Goal: Navigation & Orientation: Go to known website

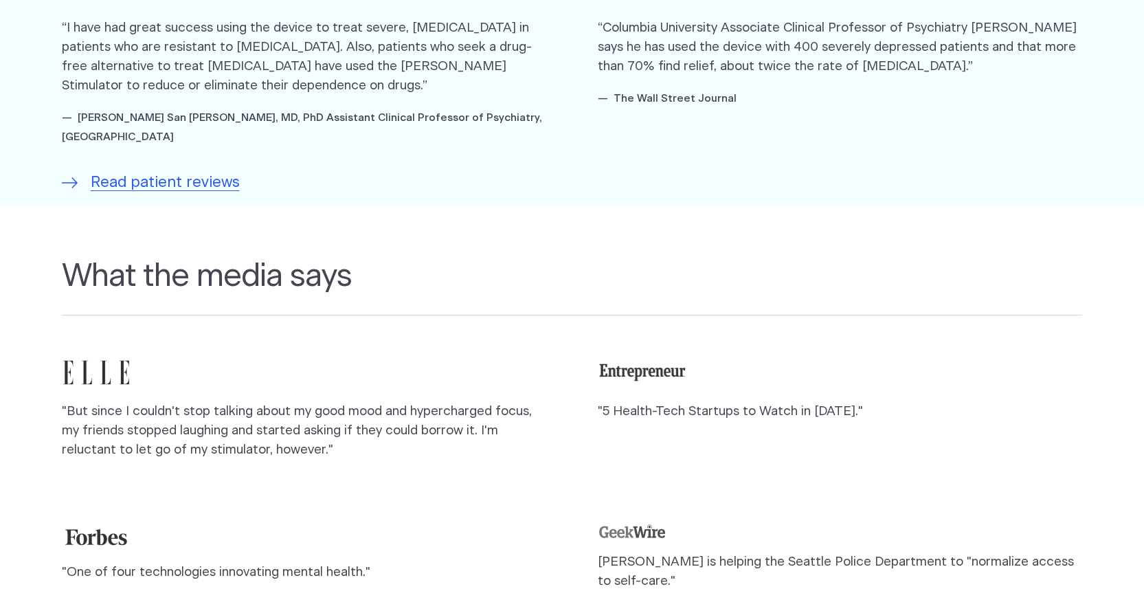
scroll to position [1011, 0]
click at [158, 172] on span "Read patient reviews" at bounding box center [165, 183] width 149 height 23
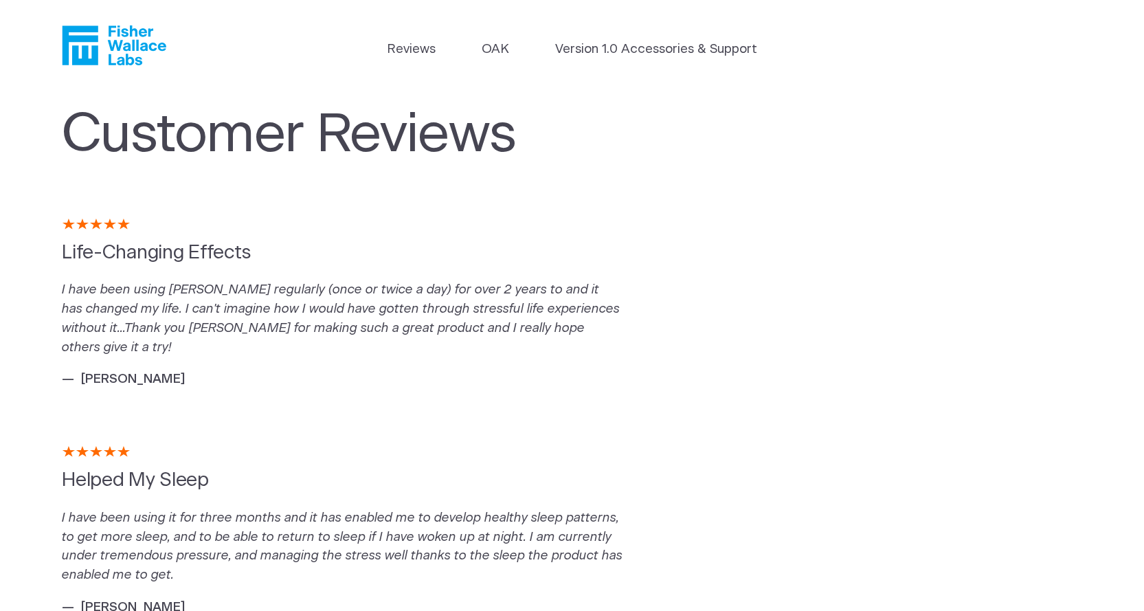
click at [115, 45] on icon "Fisher Wallace" at bounding box center [114, 45] width 104 height 40
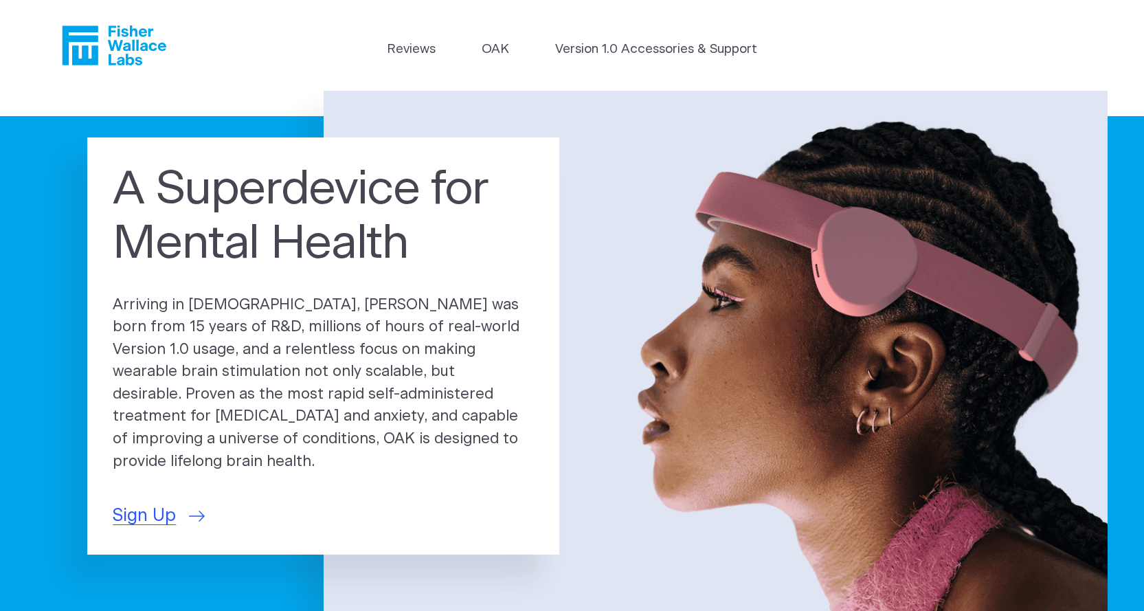
click at [140, 52] on icon "Fisher Wallace" at bounding box center [114, 45] width 104 height 40
